Goal: Task Accomplishment & Management: Use online tool/utility

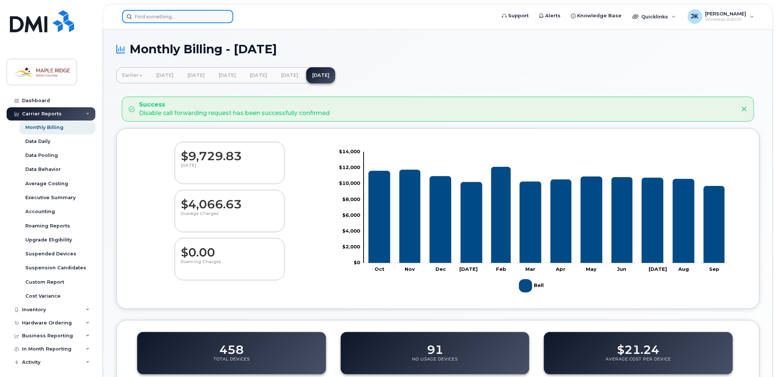
click at [192, 21] on input at bounding box center [177, 16] width 111 height 13
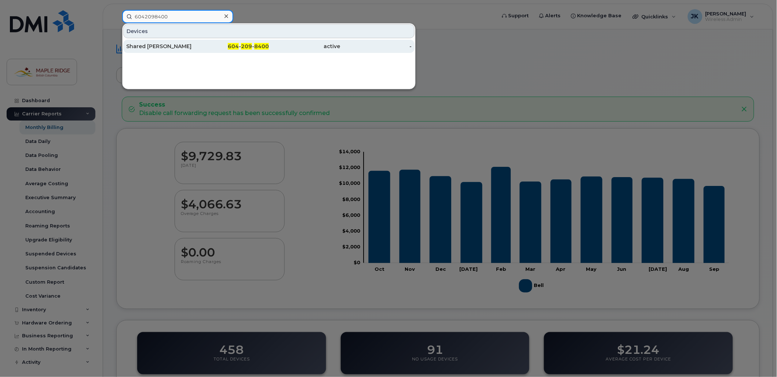
type input "6042098400"
click at [203, 45] on div "604 - 209 - 8400" at bounding box center [234, 46] width 72 height 7
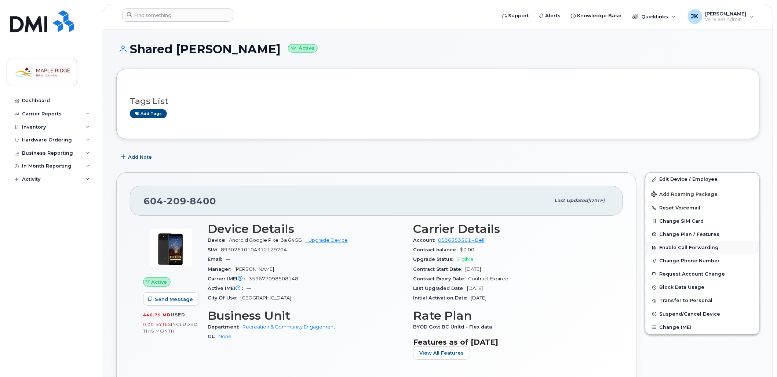
click at [701, 250] on span "Enable Call Forwarding" at bounding box center [689, 248] width 59 height 6
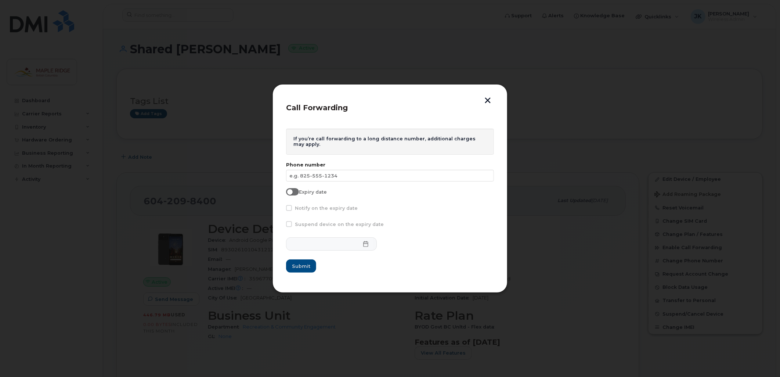
click at [289, 192] on input "Expiry date" at bounding box center [289, 191] width 6 height 6
click at [290, 192] on input "Expiry date" at bounding box center [289, 191] width 6 height 6
checkbox input "false"
drag, startPoint x: 297, startPoint y: 141, endPoint x: 365, endPoint y: 139, distance: 68.3
click at [365, 139] on div "If you’re call forwarding to a long distance number, additional charges may app…" at bounding box center [390, 141] width 208 height 26
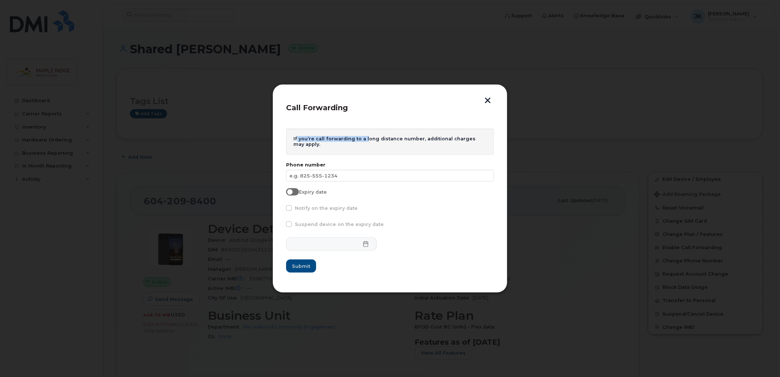
click at [487, 100] on button "button" at bounding box center [487, 101] width 11 height 8
